Goal: Information Seeking & Learning: Learn about a topic

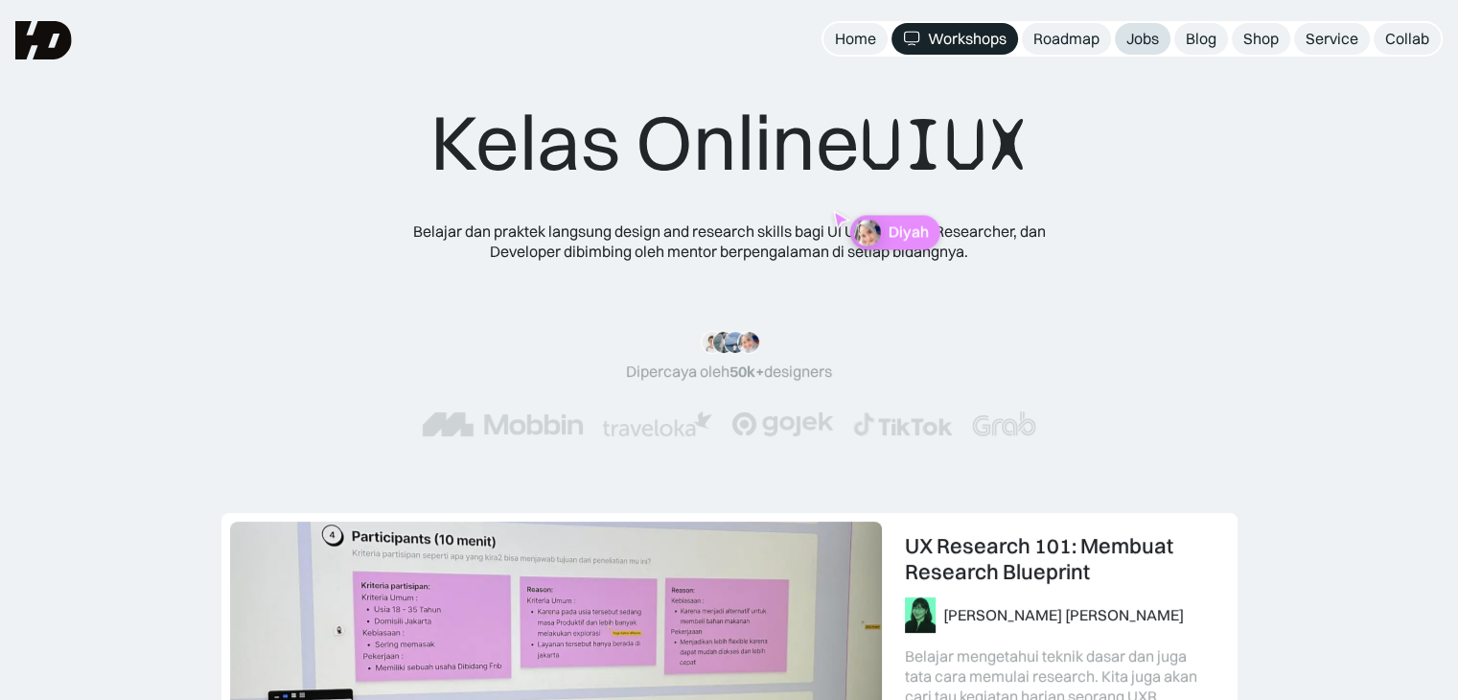
click at [1148, 39] on div "Jobs" at bounding box center [1142, 39] width 33 height 20
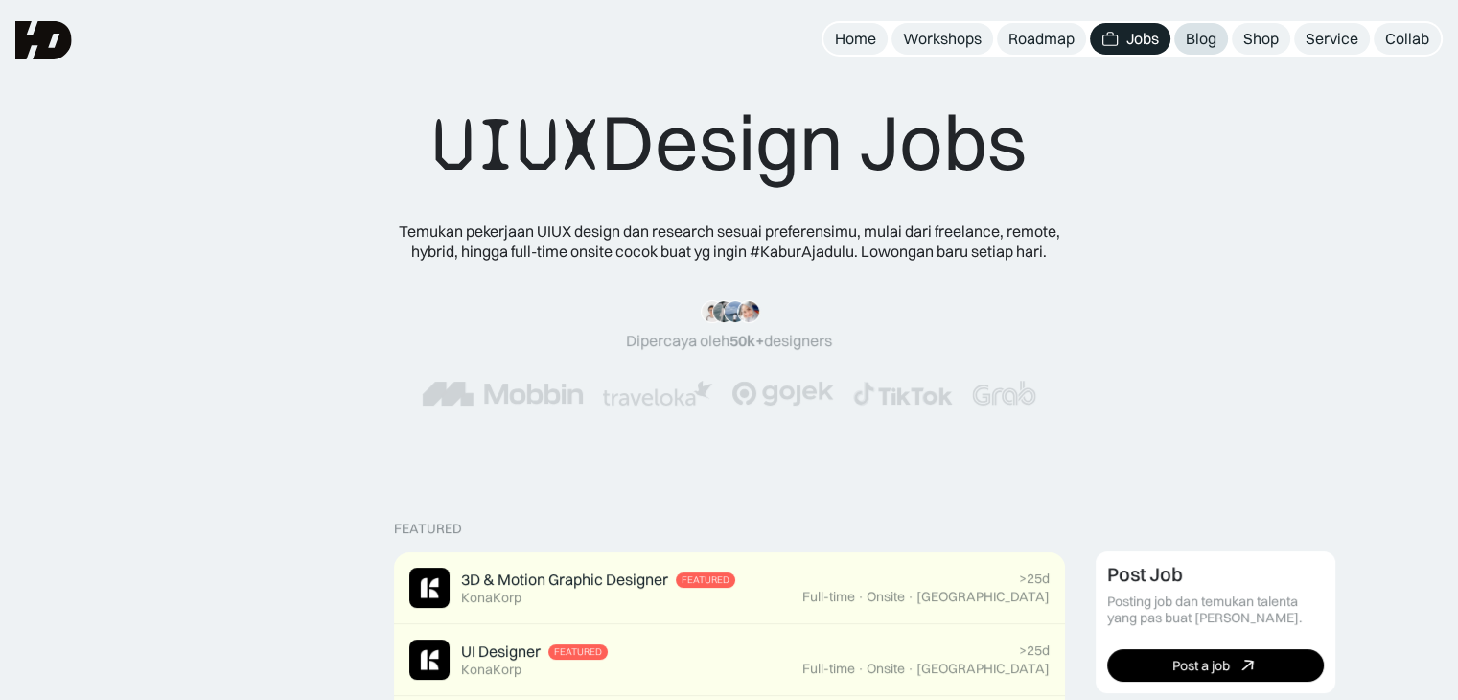
click at [1207, 51] on link "Blog" at bounding box center [1201, 39] width 54 height 32
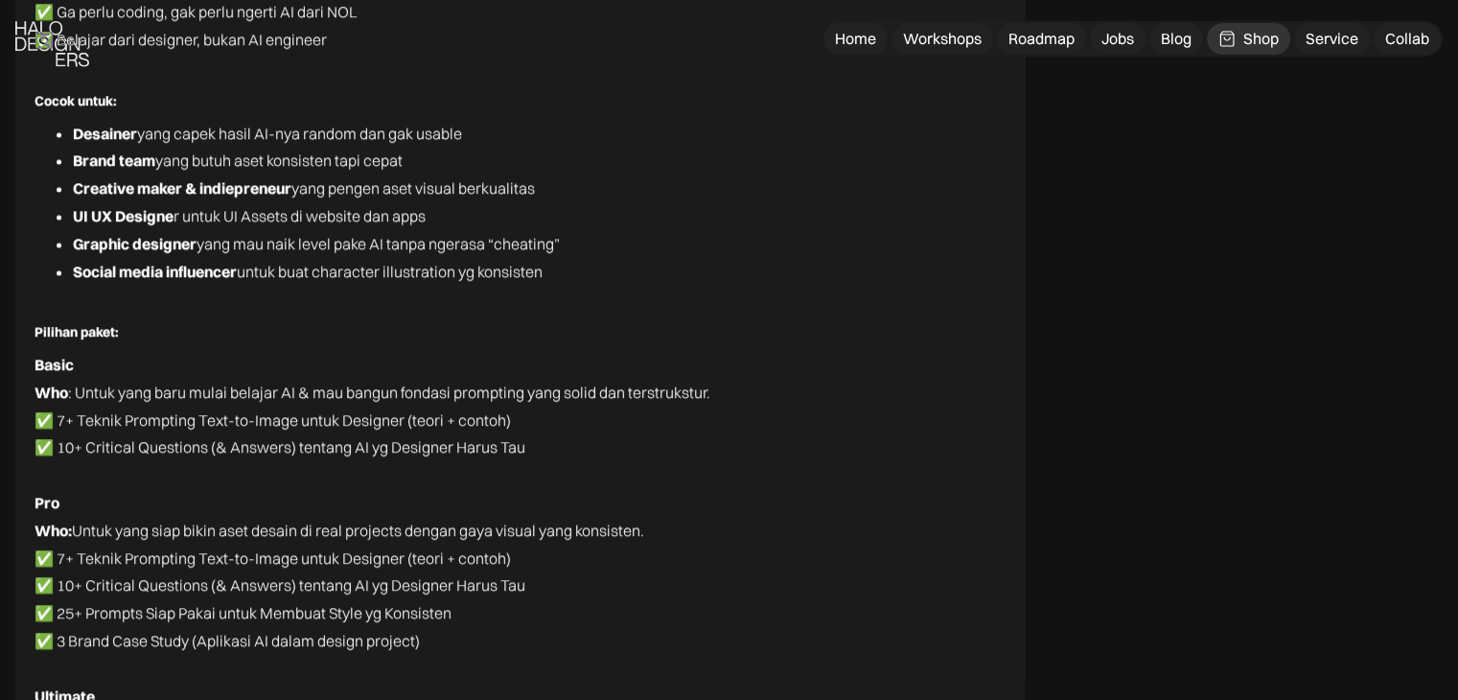
scroll to position [9534, 0]
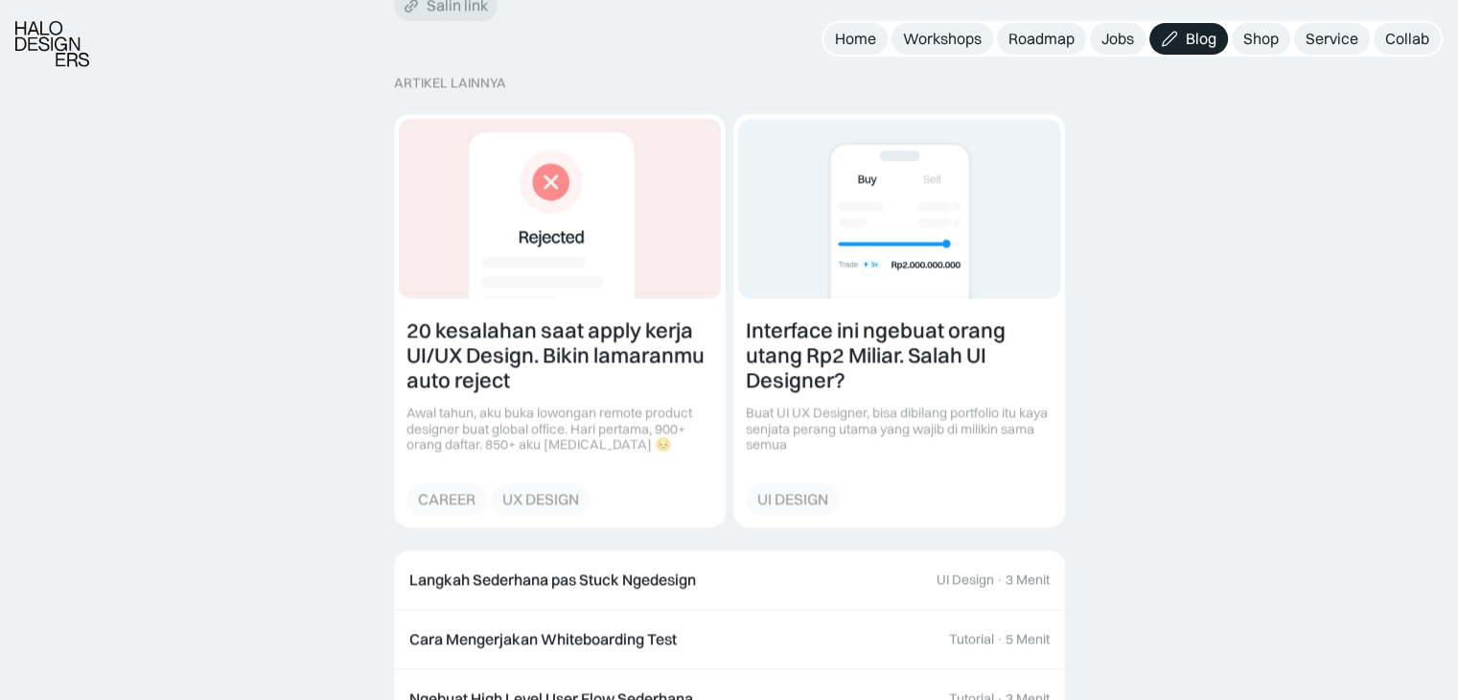
scroll to position [1916, 0]
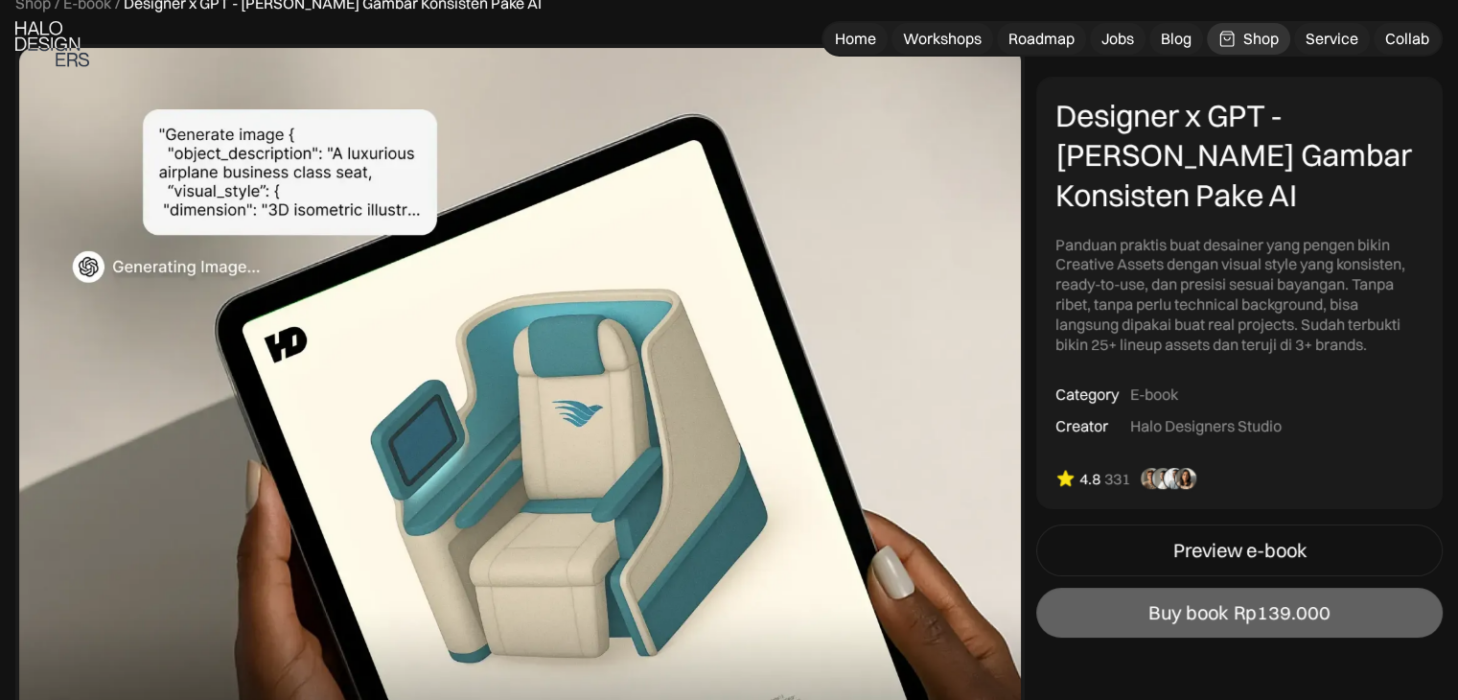
scroll to position [104, 0]
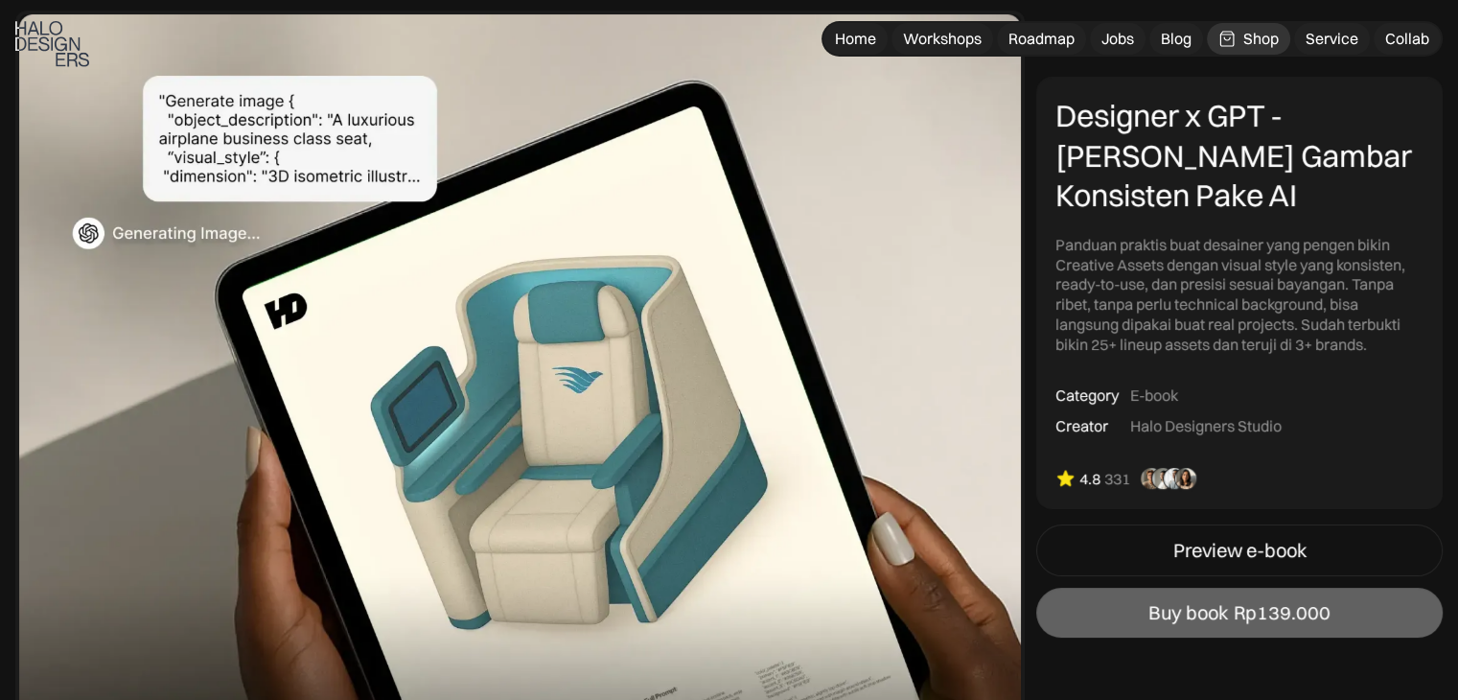
scroll to position [146, 0]
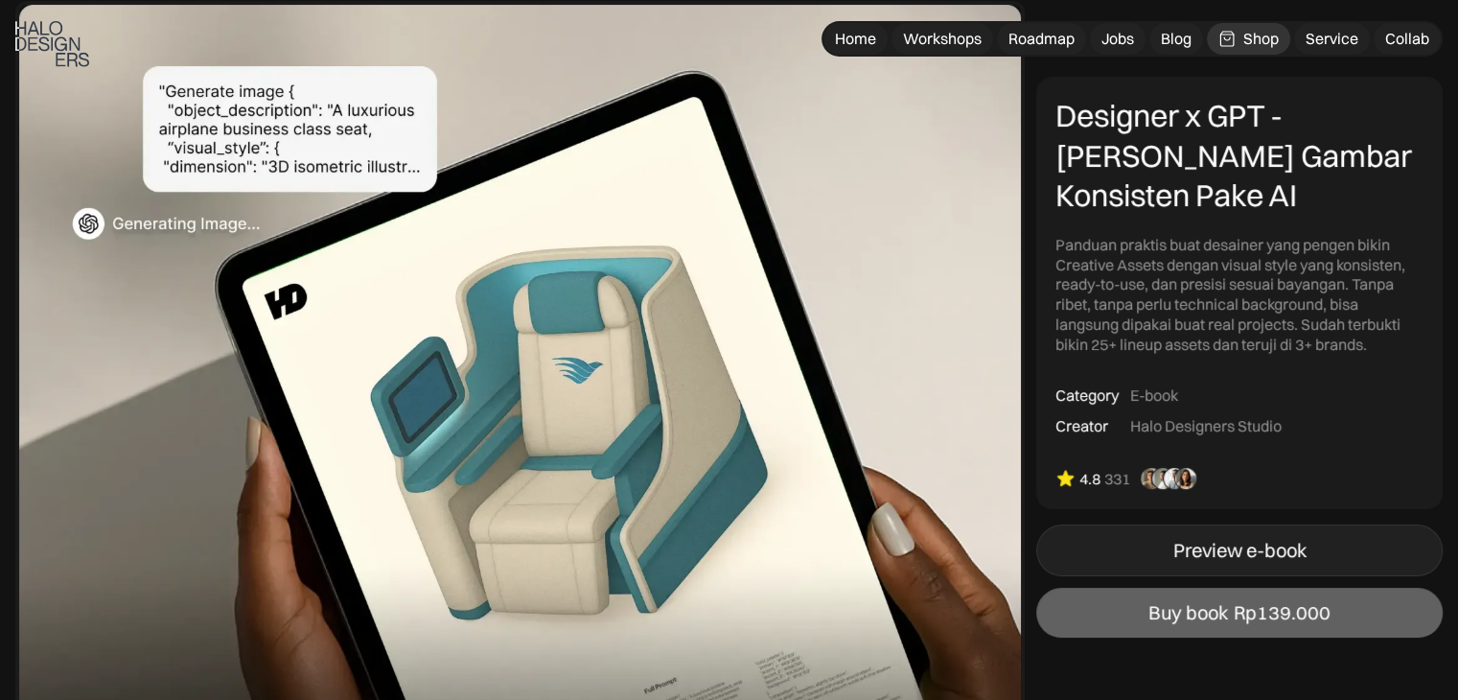
click at [1285, 554] on div "Preview e-book" at bounding box center [1239, 550] width 133 height 23
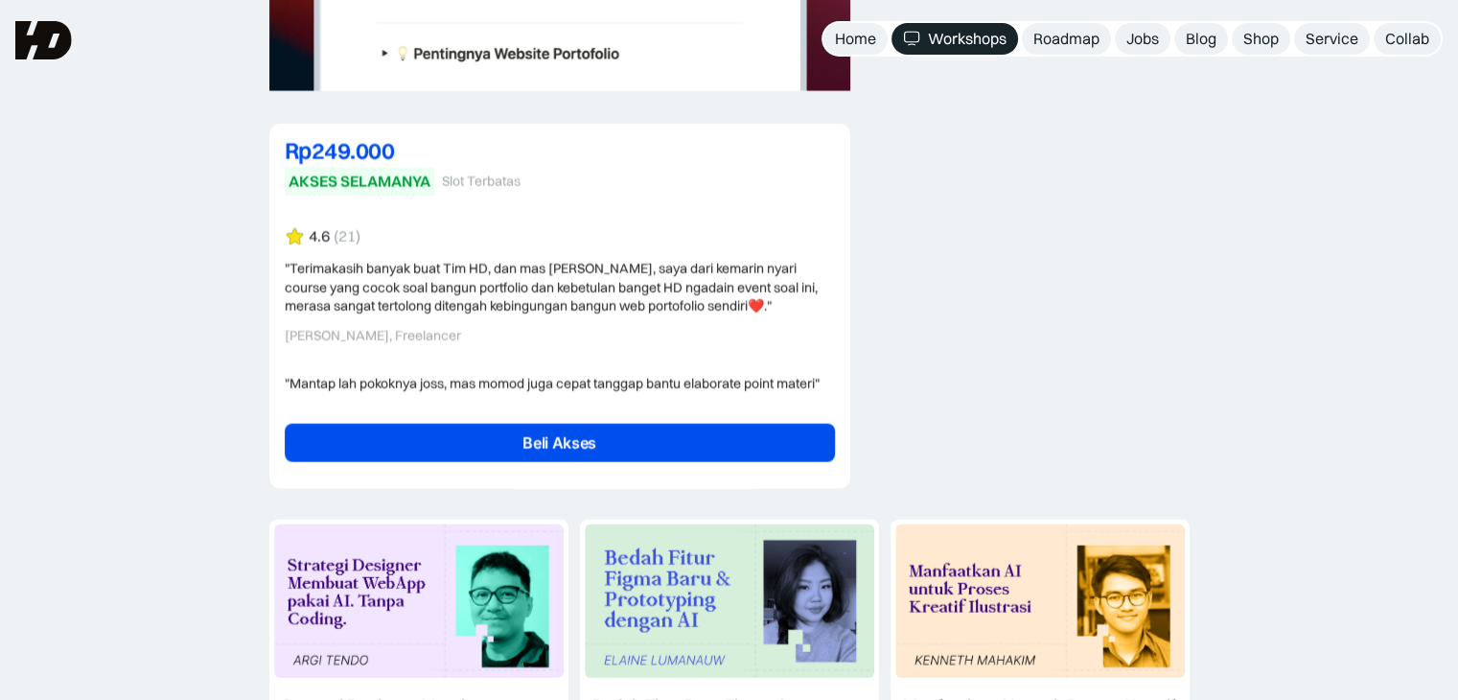
scroll to position [4581, 0]
